Goal: Transaction & Acquisition: Purchase product/service

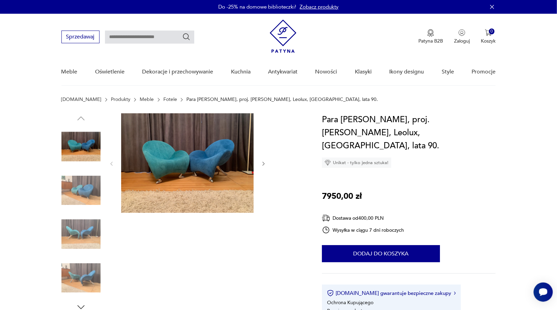
click at [78, 195] on img at bounding box center [80, 190] width 39 height 39
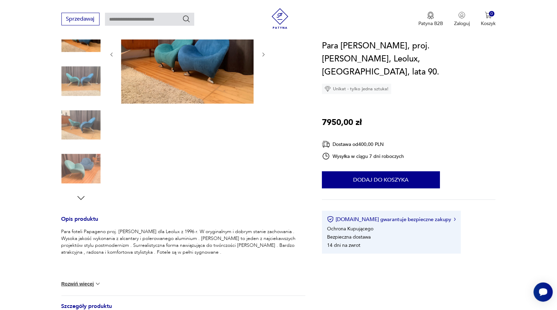
scroll to position [69, 0]
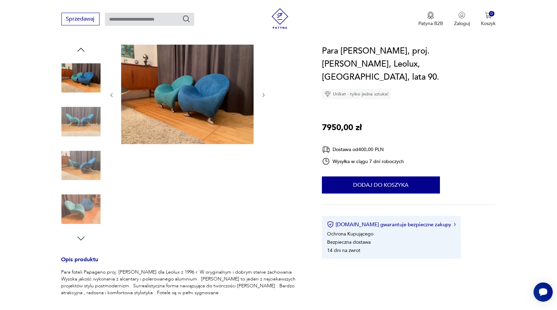
click at [84, 166] on img at bounding box center [80, 165] width 39 height 39
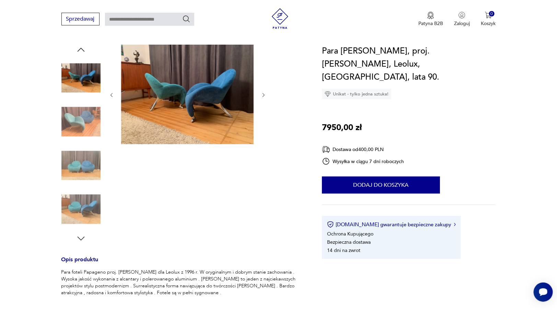
click at [84, 166] on img at bounding box center [80, 165] width 39 height 39
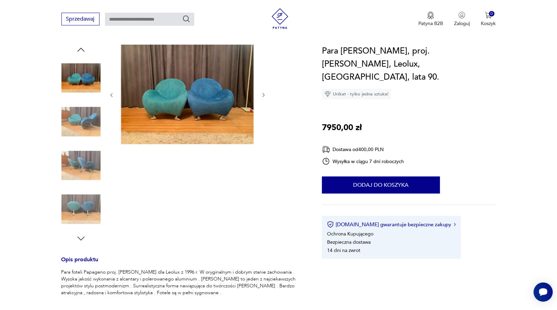
click at [84, 166] on img at bounding box center [80, 165] width 39 height 39
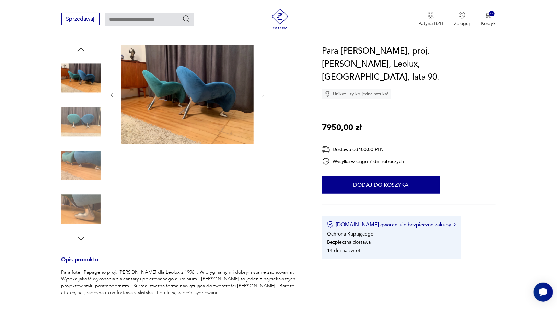
click at [84, 166] on img at bounding box center [80, 165] width 39 height 39
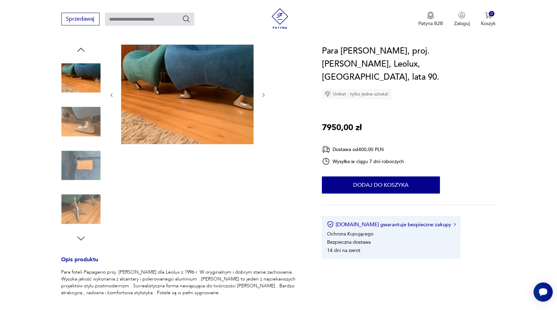
click at [84, 166] on img at bounding box center [80, 165] width 39 height 39
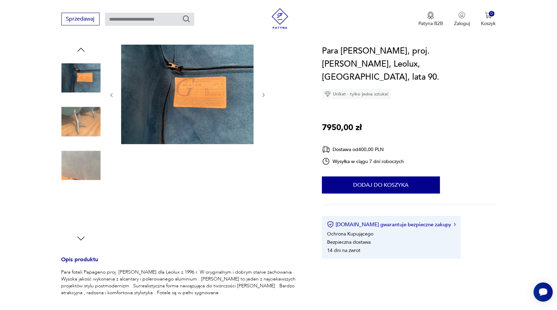
click at [84, 166] on img at bounding box center [80, 165] width 39 height 39
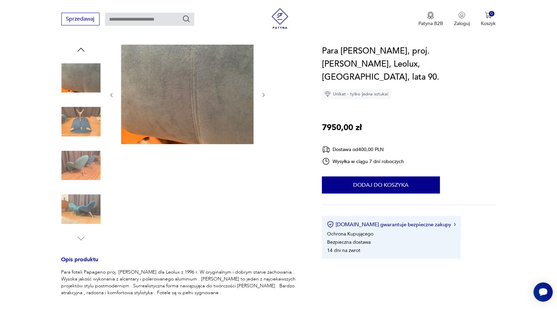
click at [84, 166] on img at bounding box center [80, 165] width 39 height 39
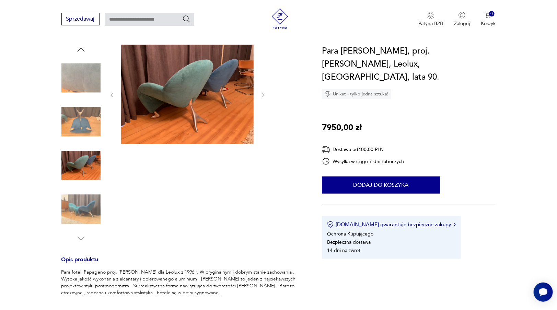
click at [87, 215] on img at bounding box center [80, 209] width 39 height 39
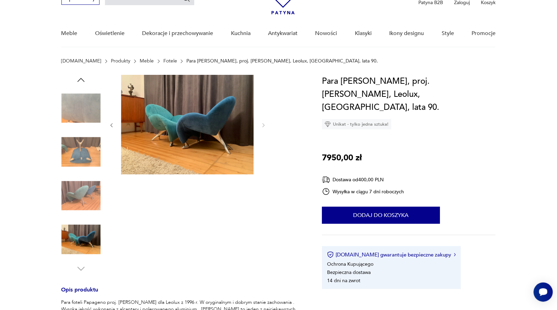
scroll to position [0, 0]
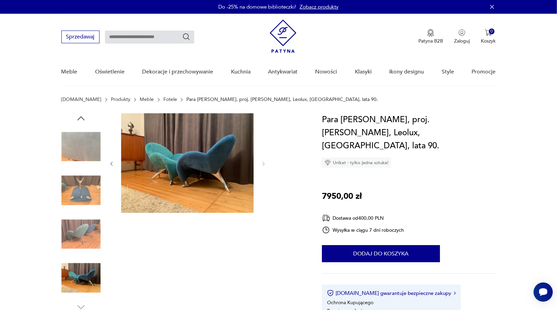
click at [309, 119] on section "Opis produktu Para foteli Papageno proj. [PERSON_NAME] dla Leolux z 1996 r. W o…" at bounding box center [278, 311] width 557 height 396
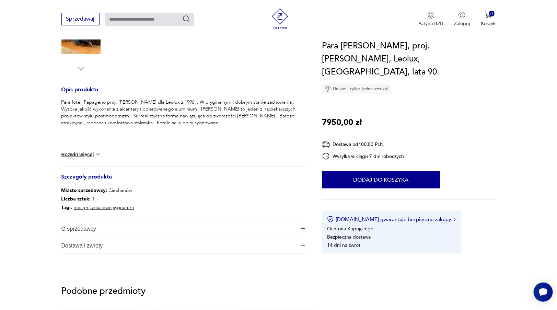
scroll to position [240, 0]
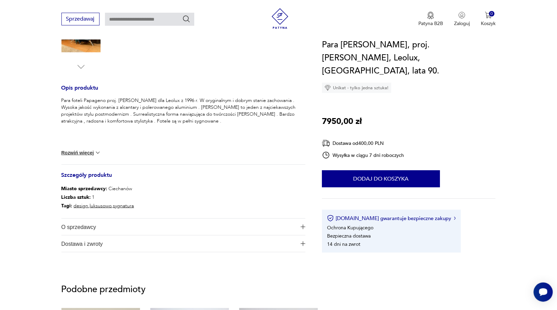
click at [84, 151] on button "Rozwiń więcej" at bounding box center [81, 152] width 40 height 7
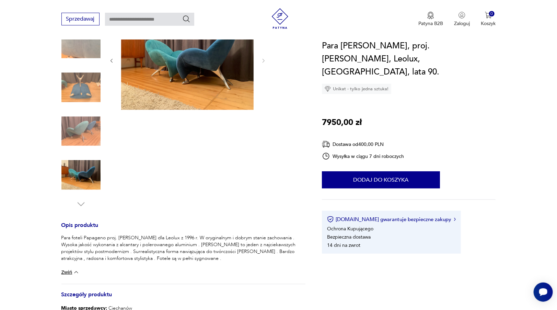
scroll to position [0, 0]
